Goal: Use online tool/utility: Utilize a website feature to perform a specific function

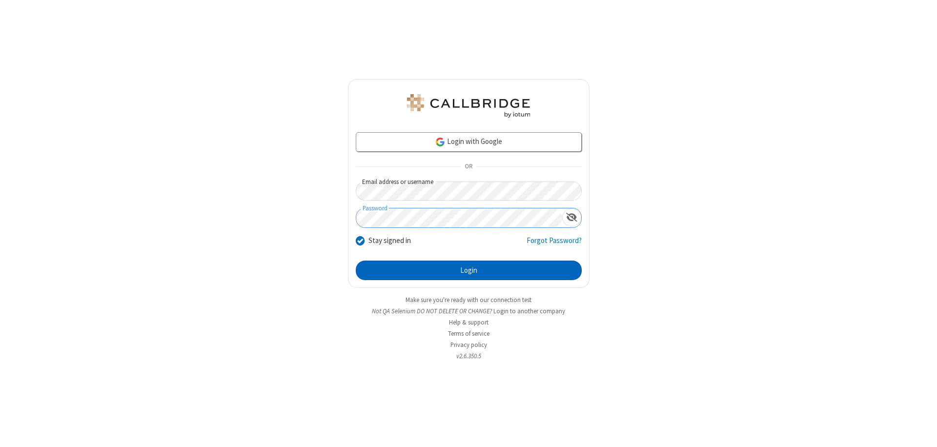
click at [469, 270] on button "Login" at bounding box center [469, 271] width 226 height 20
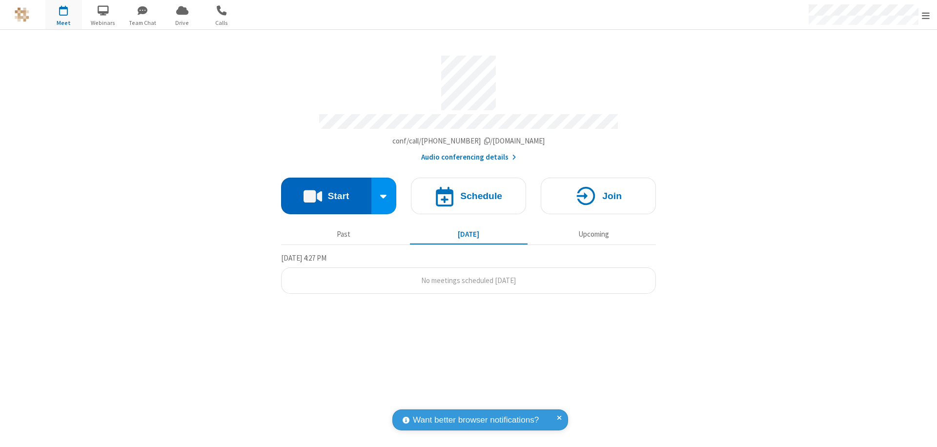
click at [326, 191] on button "Start" at bounding box center [326, 196] width 90 height 37
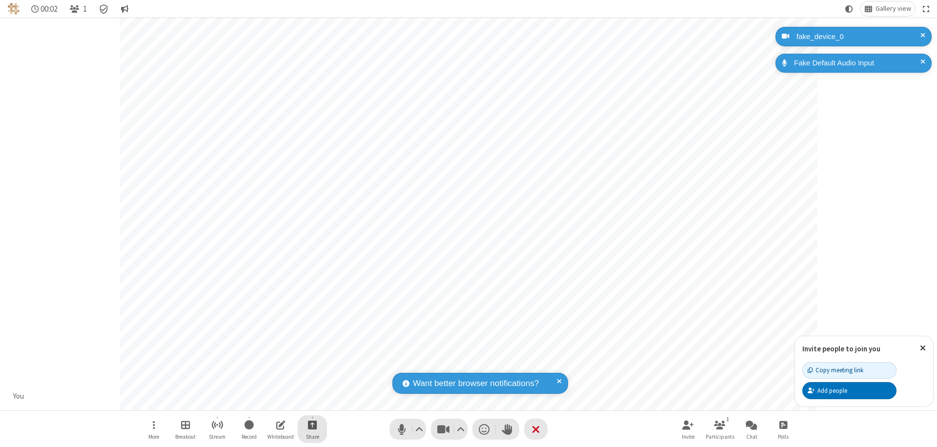
click at [312, 425] on span "Start sharing" at bounding box center [312, 425] width 9 height 12
click at [312, 365] on span "Share additional camera" at bounding box center [318, 367] width 72 height 8
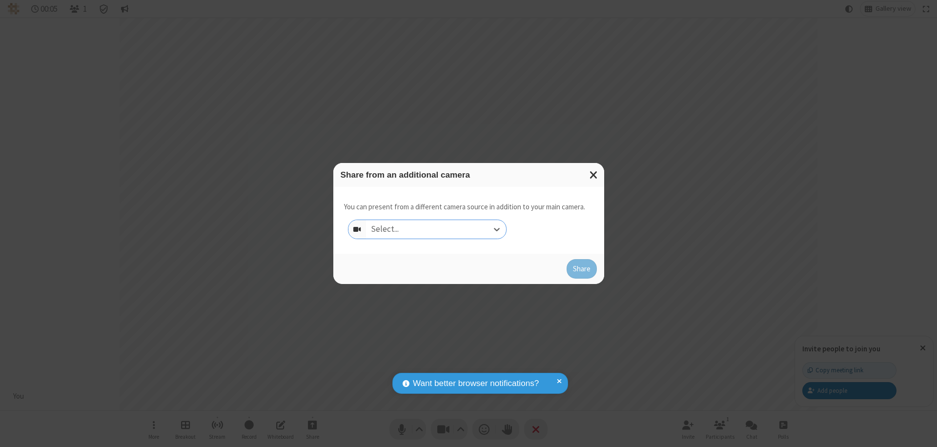
click at [436, 229] on div "Select..." at bounding box center [436, 229] width 140 height 19
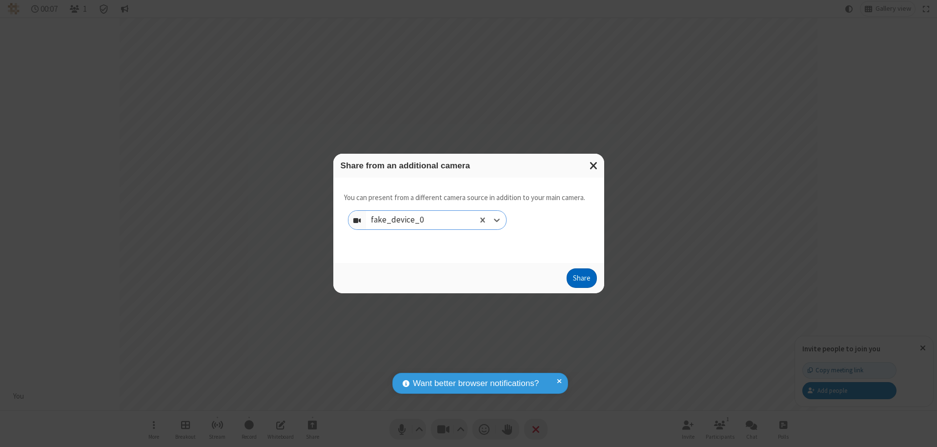
click at [581, 280] on button "Share" at bounding box center [582, 278] width 30 height 20
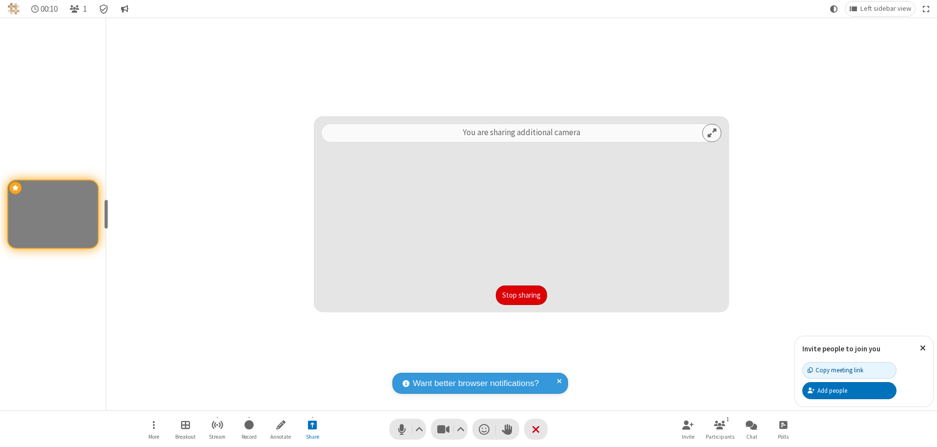
click at [521, 295] on button "Stop sharing" at bounding box center [521, 296] width 51 height 20
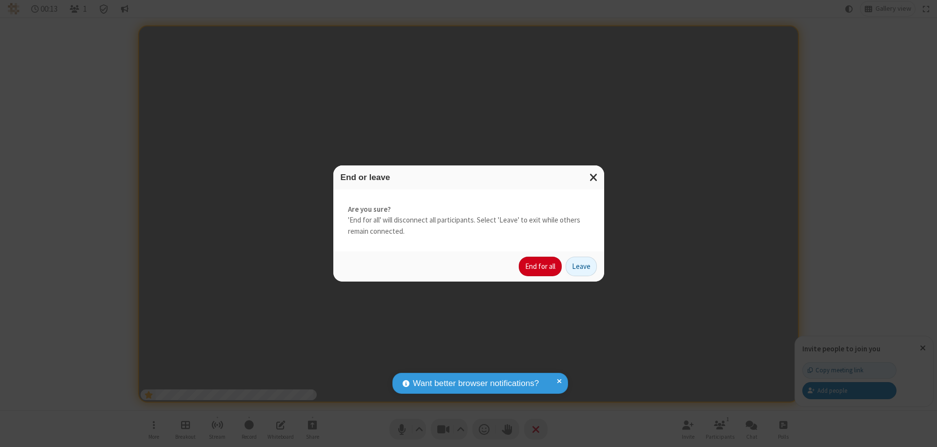
click at [541, 267] on button "End for all" at bounding box center [540, 267] width 43 height 20
